Goal: Task Accomplishment & Management: Manage account settings

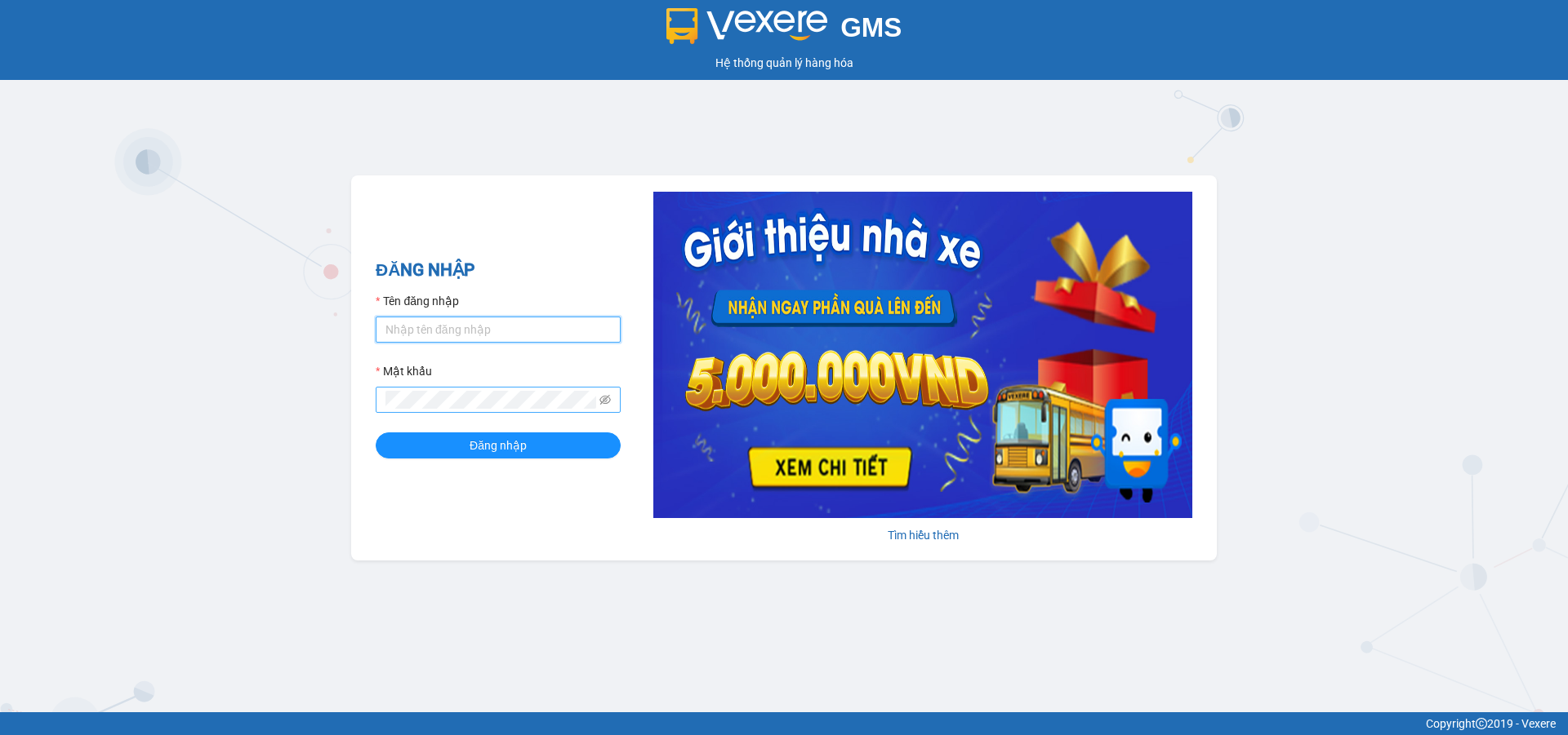
type input "ptha.hhg"
click at [376, 433] on button "Đăng nhập" at bounding box center [498, 446] width 245 height 26
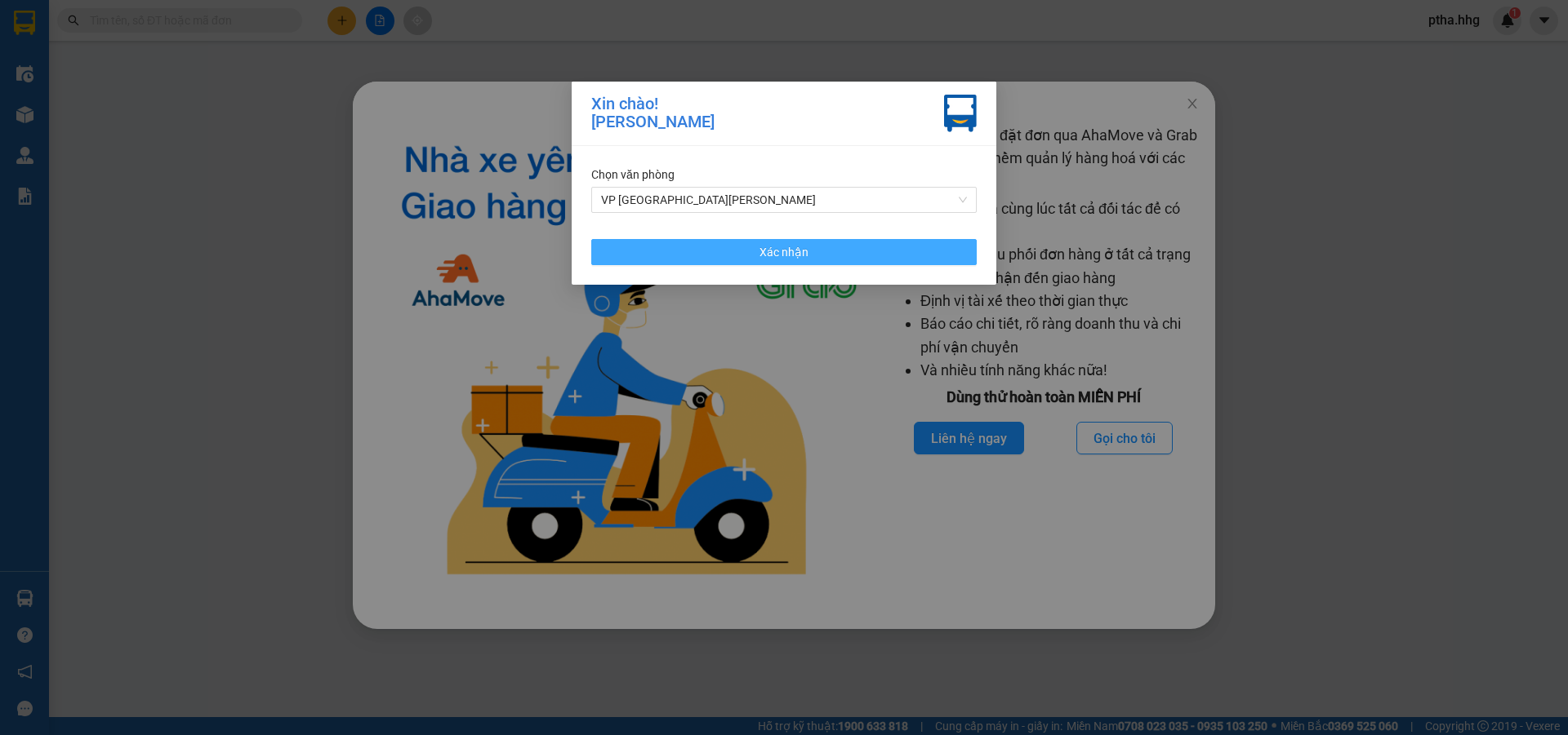
click at [905, 254] on button "Xác nhận" at bounding box center [784, 252] width 386 height 26
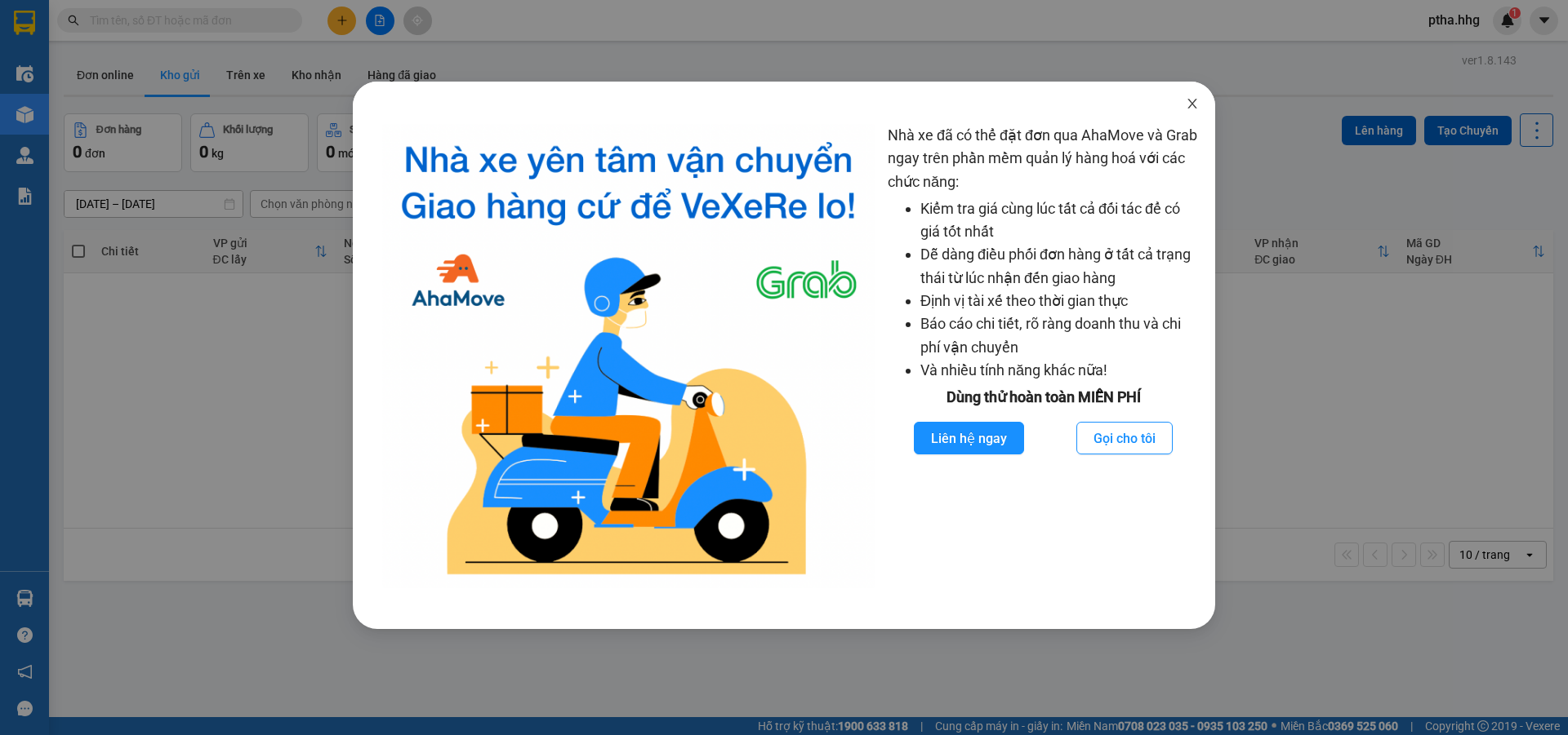
click at [1195, 105] on icon "close" at bounding box center [1192, 104] width 13 height 13
